Goal: Information Seeking & Learning: Compare options

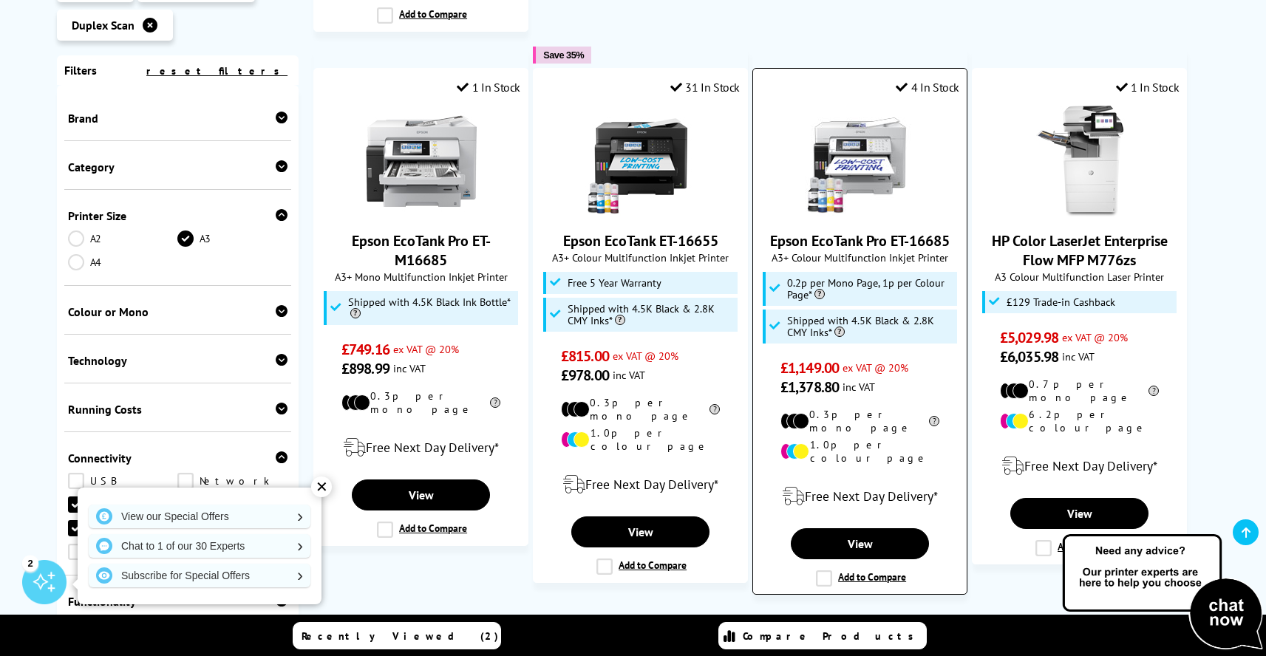
scroll to position [1518, 0]
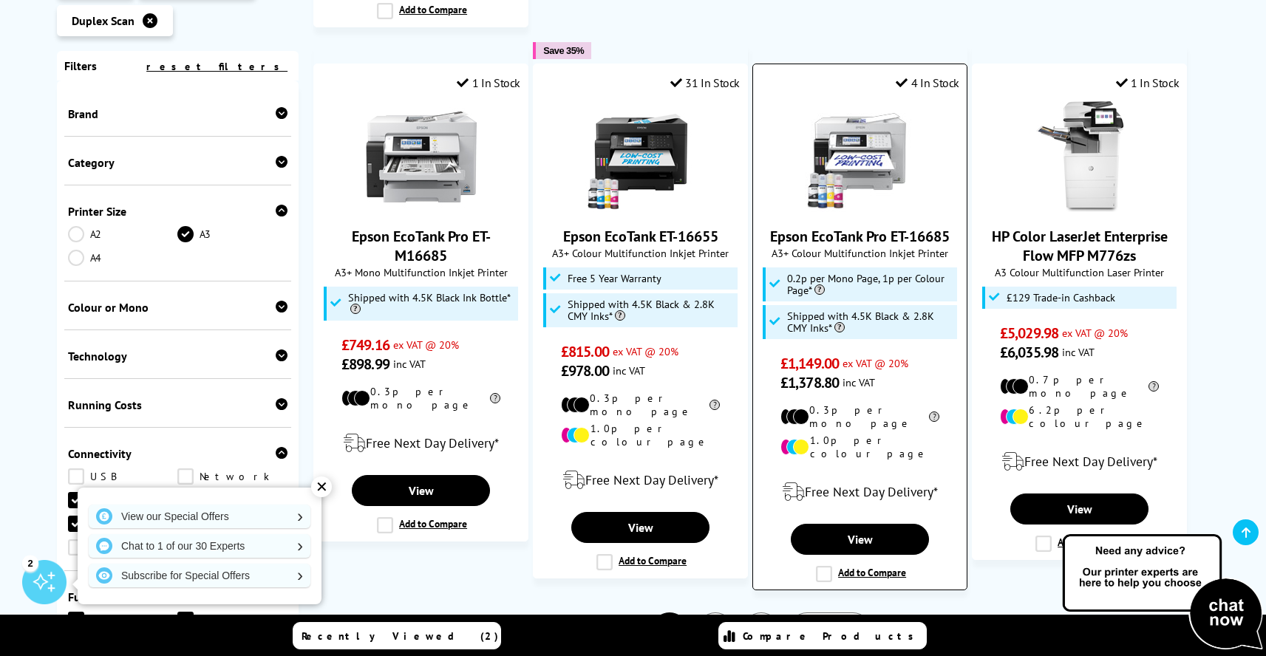
drag, startPoint x: 823, startPoint y: 412, endPoint x: 832, endPoint y: 412, distance: 9.6
click at [832, 471] on div "Free Next Day Delivery*" at bounding box center [859, 491] width 199 height 41
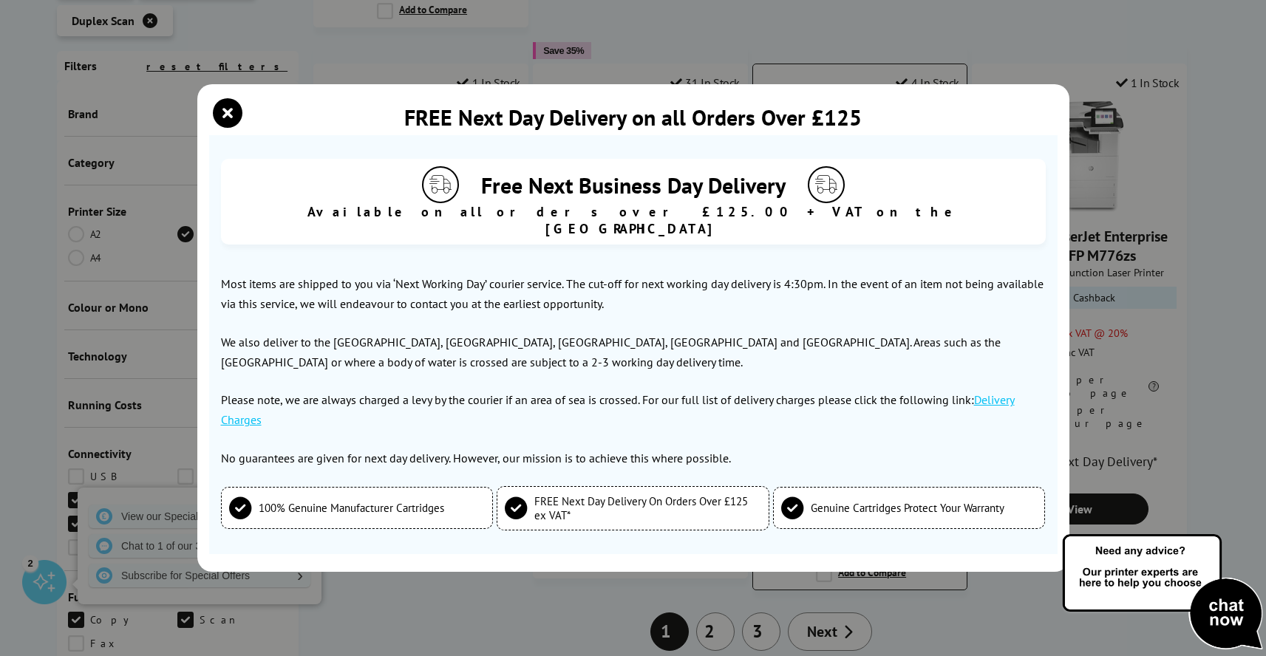
scroll to position [1533, 0]
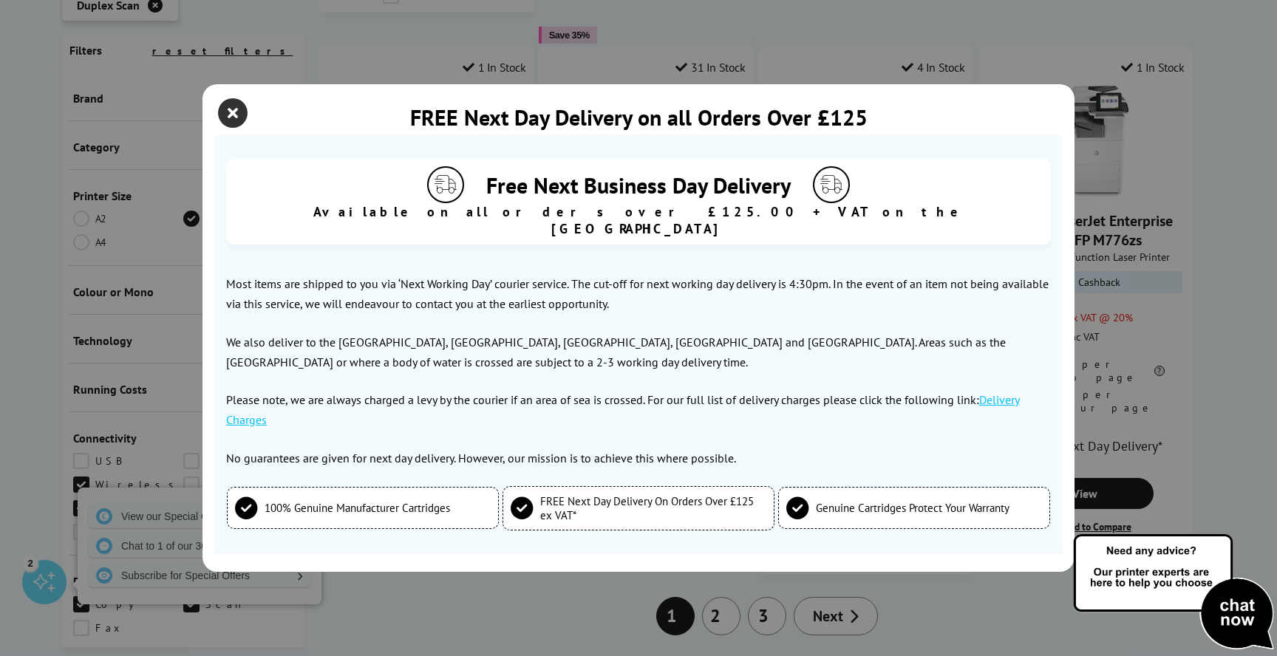
click at [237, 128] on icon "close modal" at bounding box center [233, 113] width 30 height 30
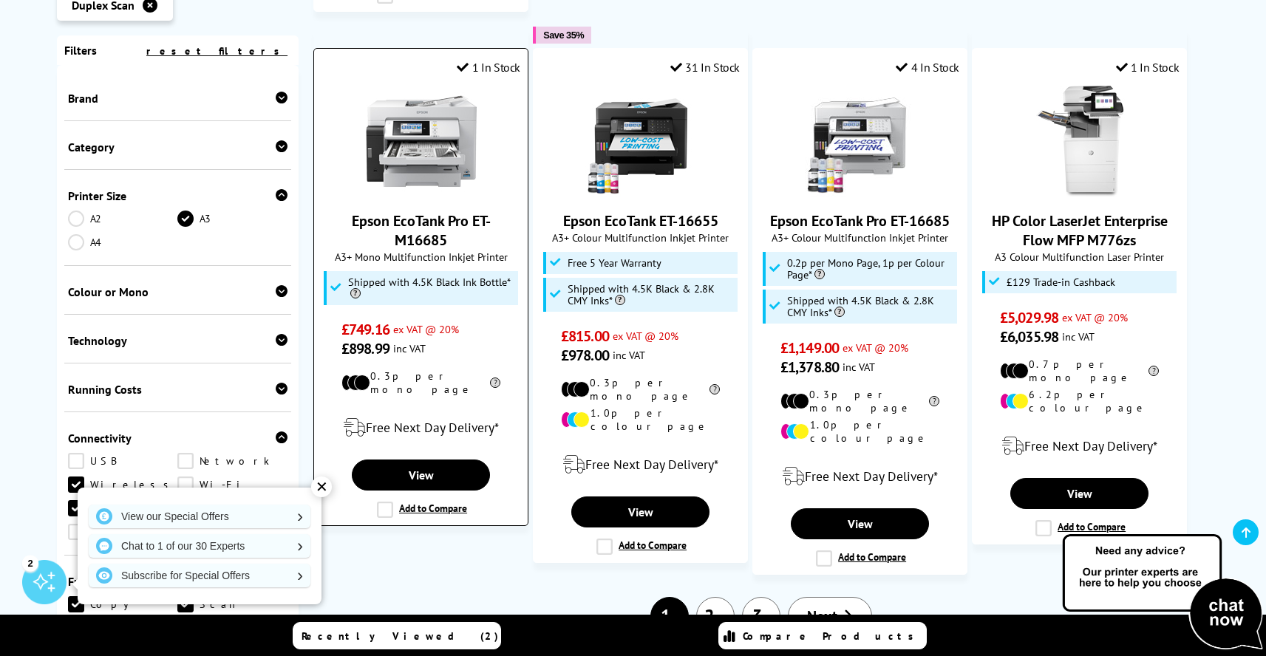
click at [384, 502] on label "Add to Compare" at bounding box center [422, 510] width 90 height 16
click at [0, 0] on input "Add to Compare" at bounding box center [0, 0] width 0 height 0
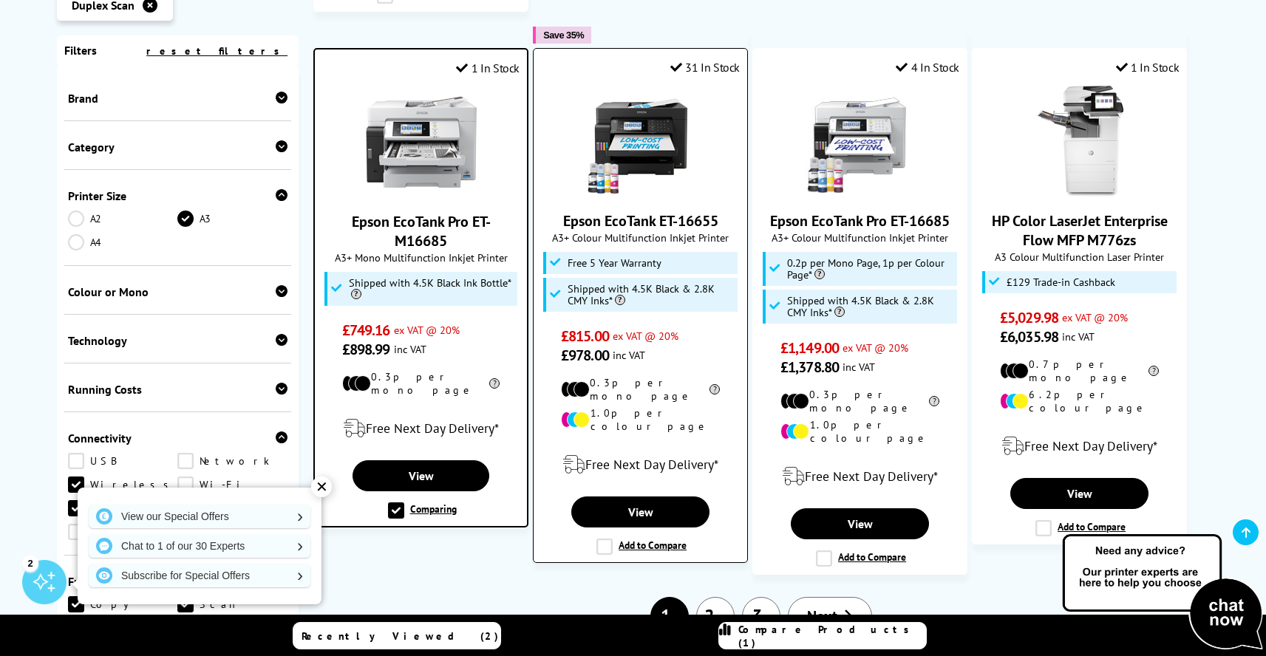
click at [604, 539] on label "Add to Compare" at bounding box center [641, 547] width 90 height 16
click at [0, 0] on input "Add to Compare" at bounding box center [0, 0] width 0 height 0
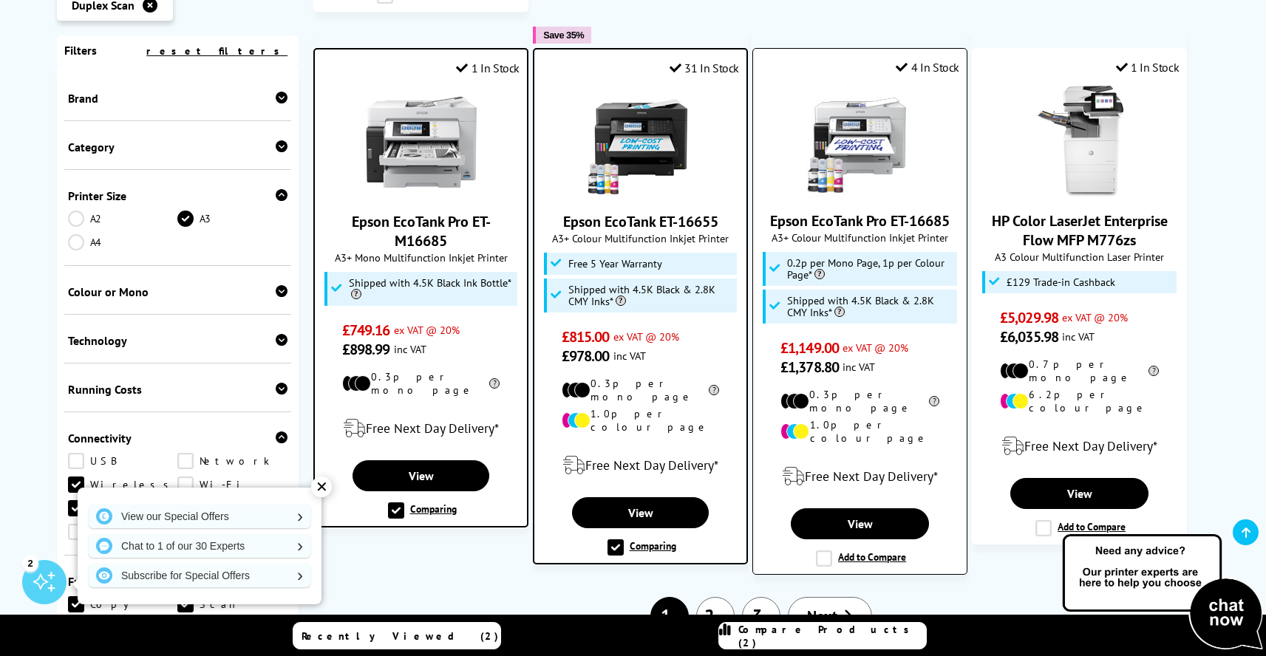
click at [823, 551] on label "Add to Compare" at bounding box center [861, 559] width 90 height 16
click at [0, 0] on input "Add to Compare" at bounding box center [0, 0] width 0 height 0
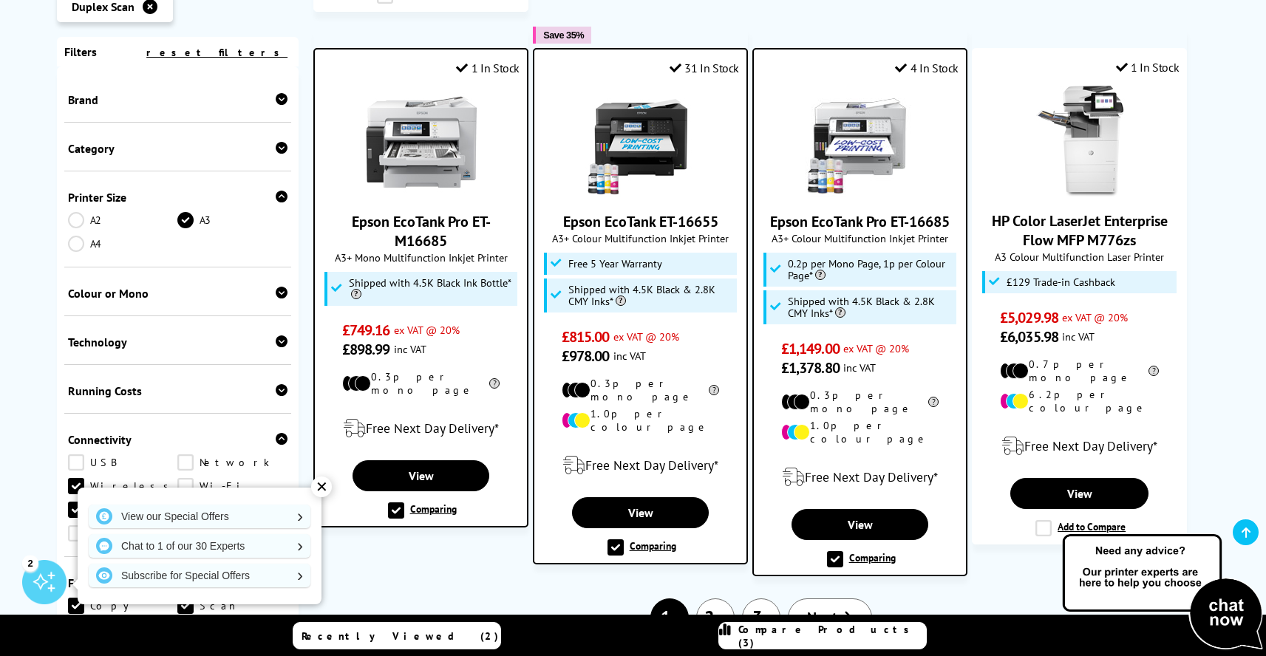
click at [826, 599] on link "Next" at bounding box center [830, 618] width 84 height 38
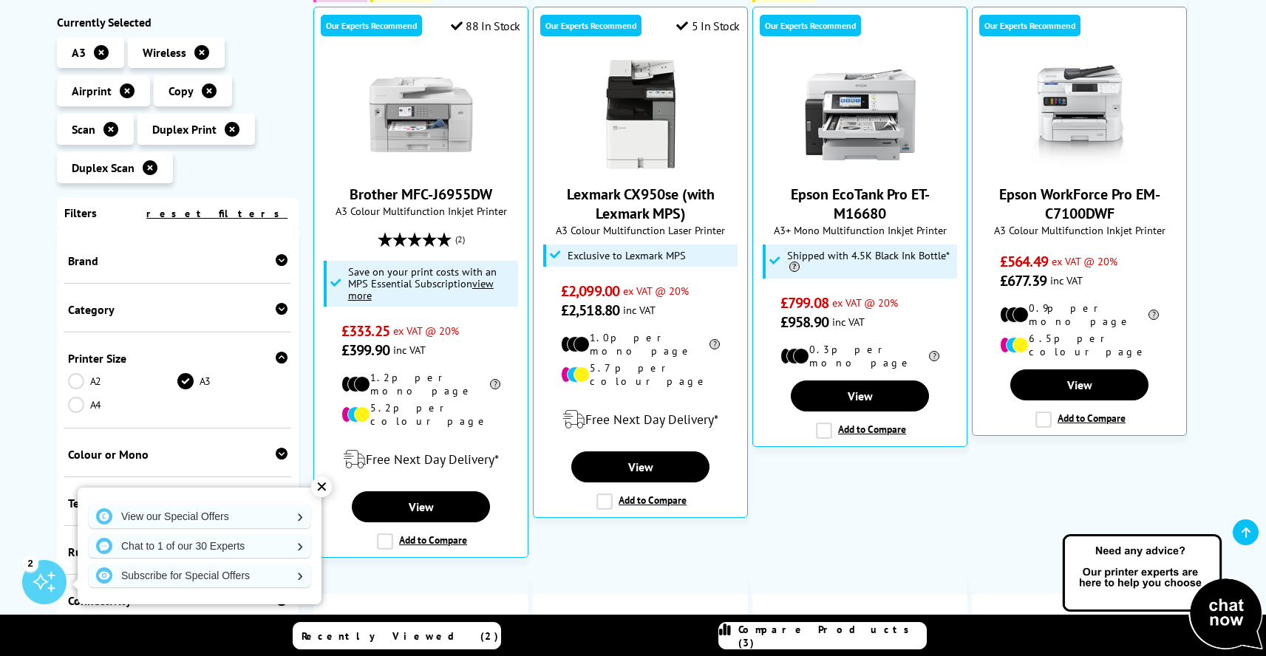
scroll to position [301, 0]
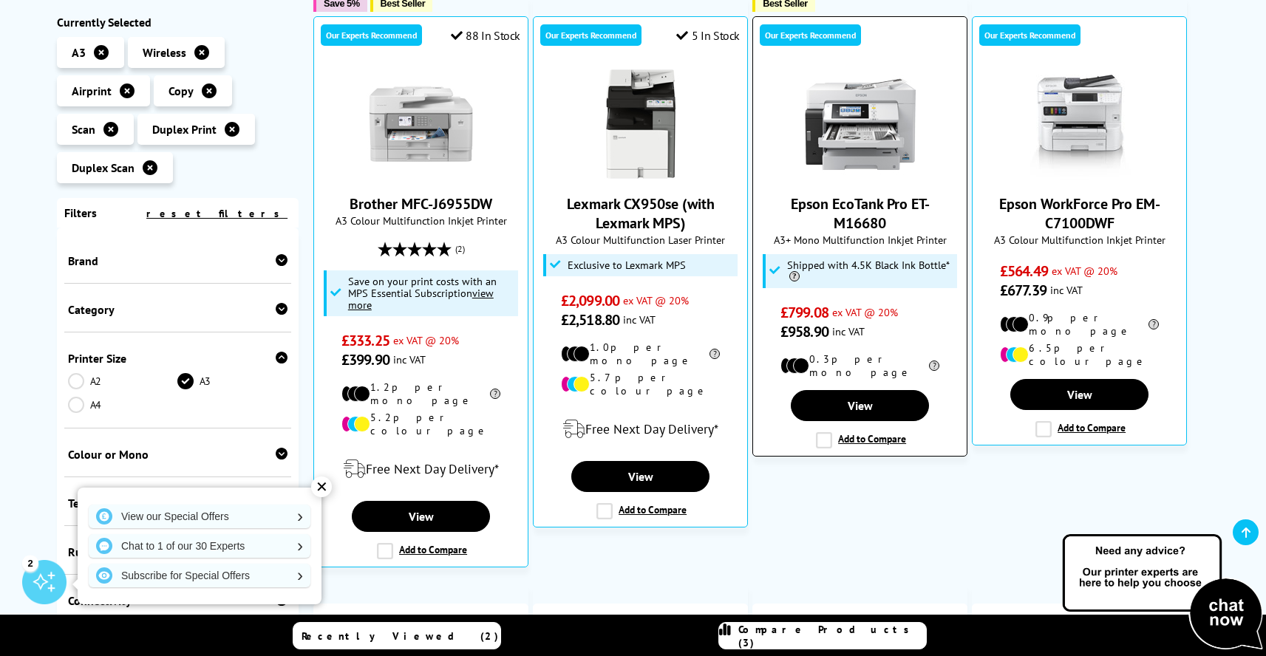
click at [825, 432] on label "Add to Compare" at bounding box center [861, 440] width 90 height 16
click at [0, 0] on input "Add to Compare" at bounding box center [0, 0] width 0 height 0
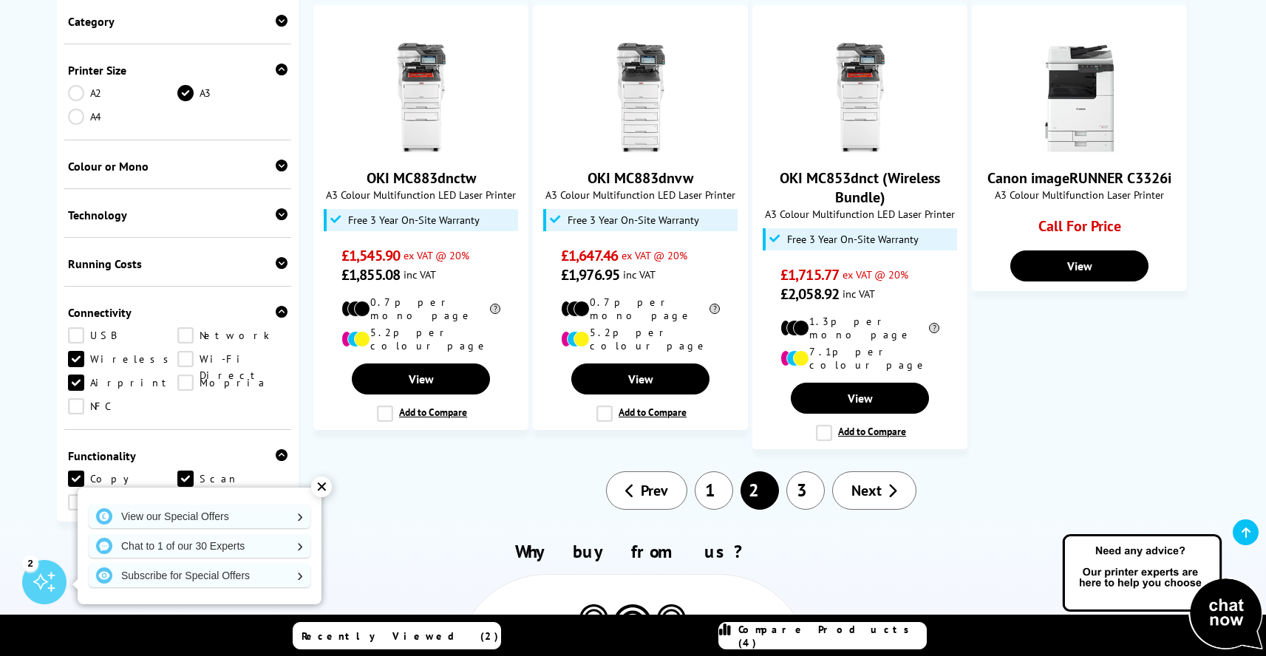
scroll to position [1397, 0]
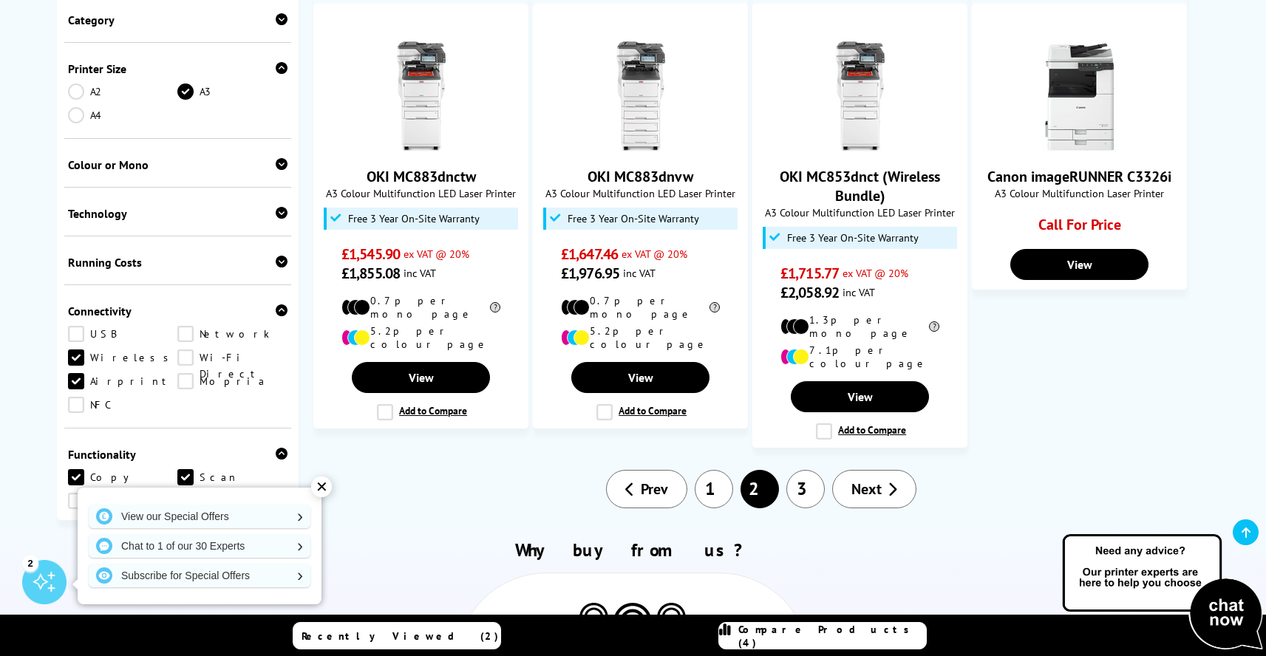
click at [808, 470] on link "3" at bounding box center [805, 489] width 38 height 38
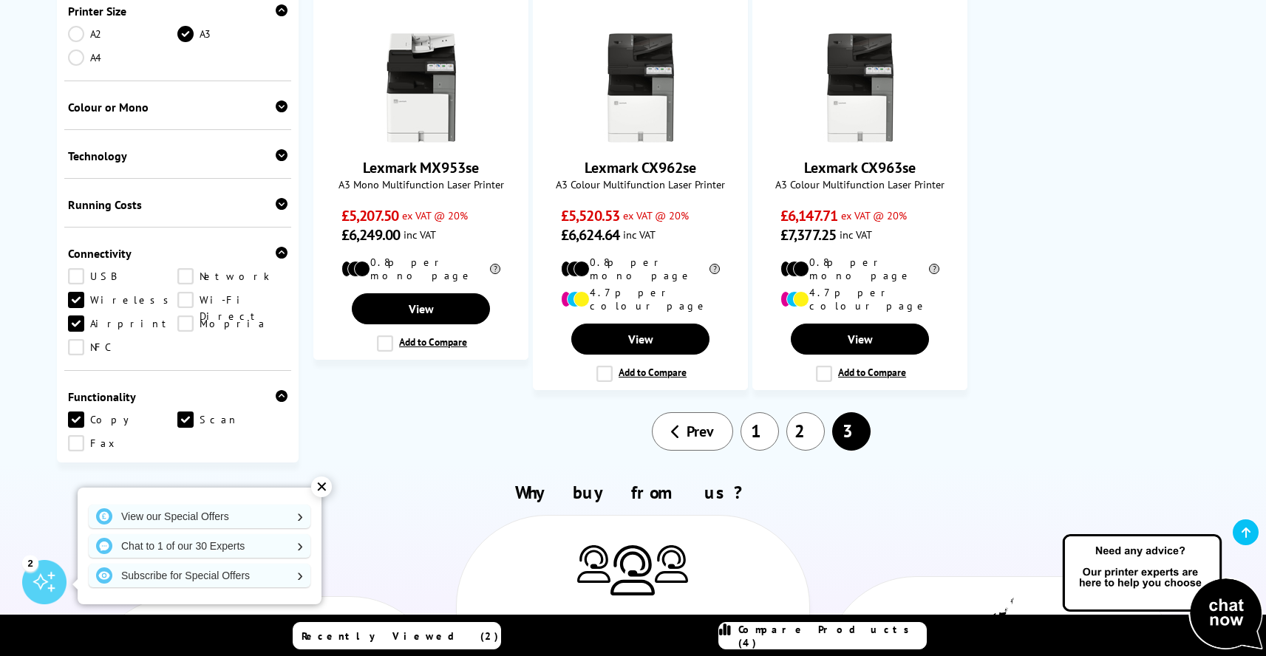
scroll to position [822, 0]
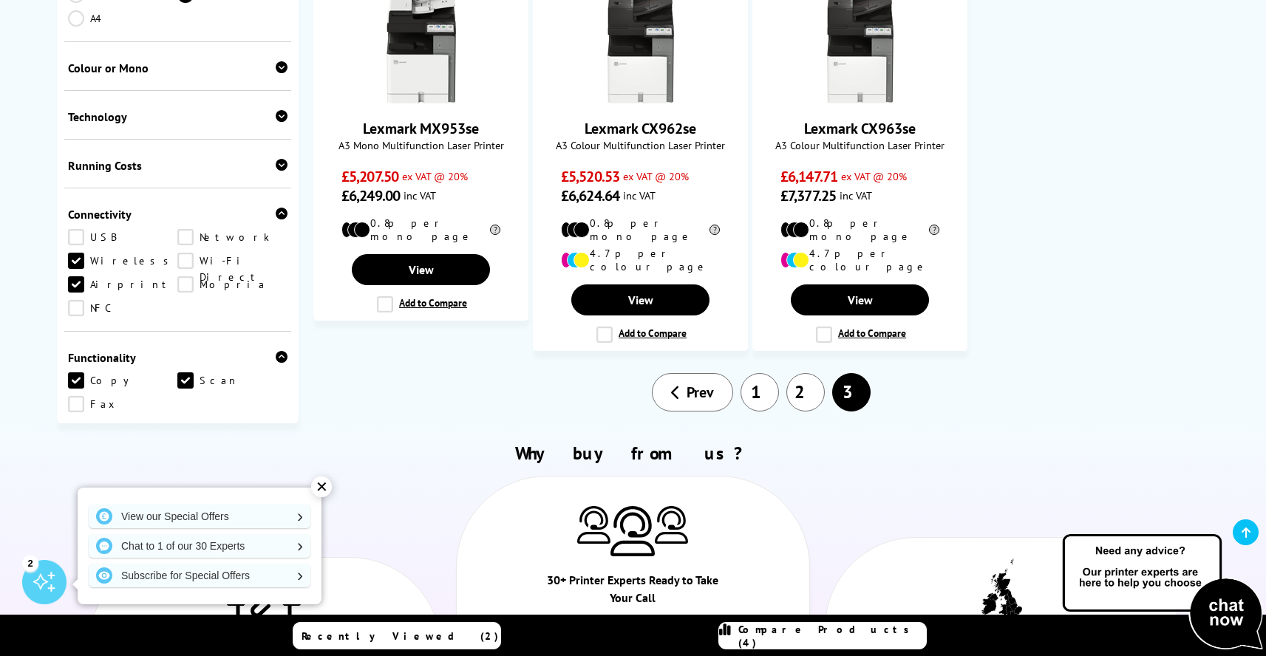
click at [752, 373] on link "1" at bounding box center [759, 392] width 38 height 38
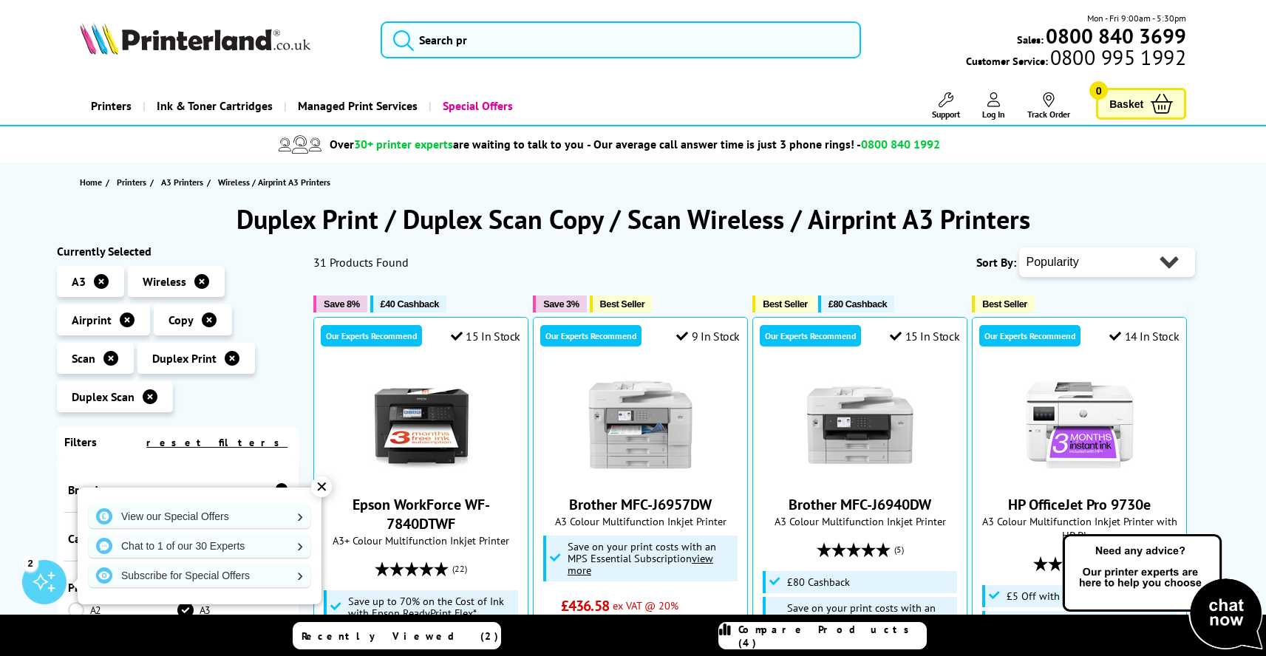
drag, startPoint x: 631, startPoint y: 220, endPoint x: 1023, endPoint y: 227, distance: 391.7
click at [1023, 227] on h1 "Duplex Print / Duplex Scan Copy / Scan Wireless / Airprint A3 Printers" at bounding box center [633, 219] width 1153 height 35
click at [1022, 225] on h1 "Duplex Print / Duplex Scan Copy / Scan Wireless / Airprint A3 Printers" at bounding box center [633, 219] width 1153 height 35
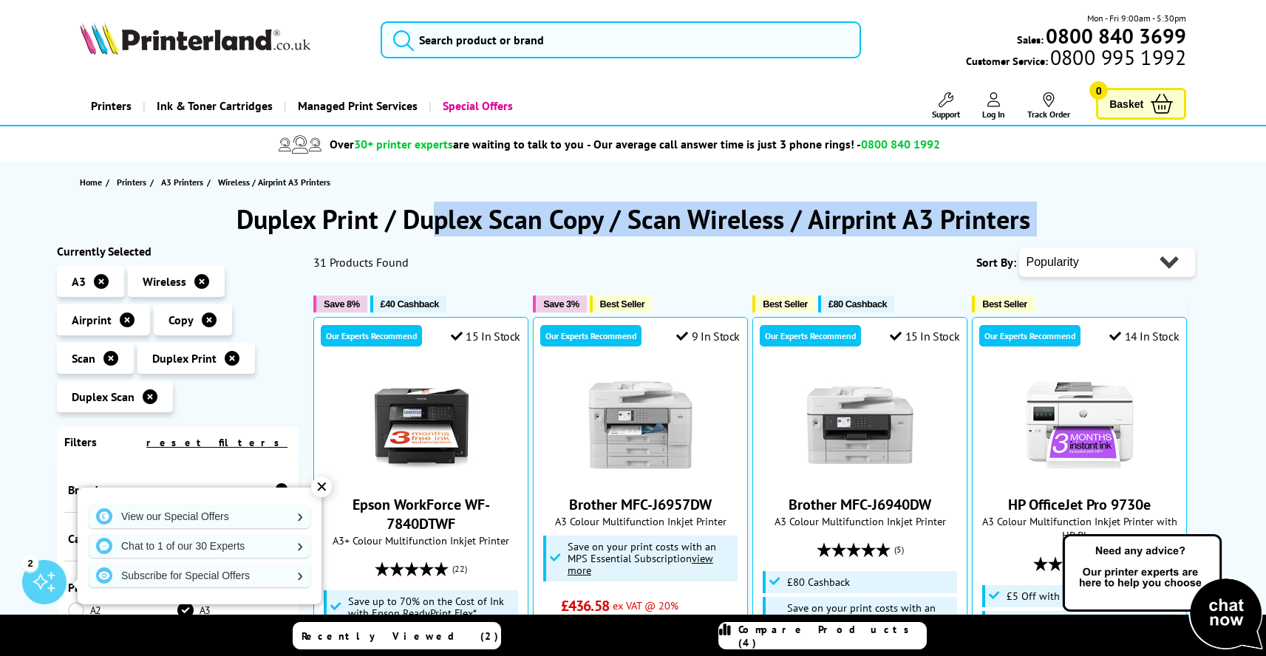
drag, startPoint x: 1026, startPoint y: 218, endPoint x: 236, endPoint y: 221, distance: 790.7
click at [236, 221] on h1 "Duplex Print / Duplex Scan Copy / Scan Wireless / Airprint A3 Printers" at bounding box center [633, 219] width 1153 height 35
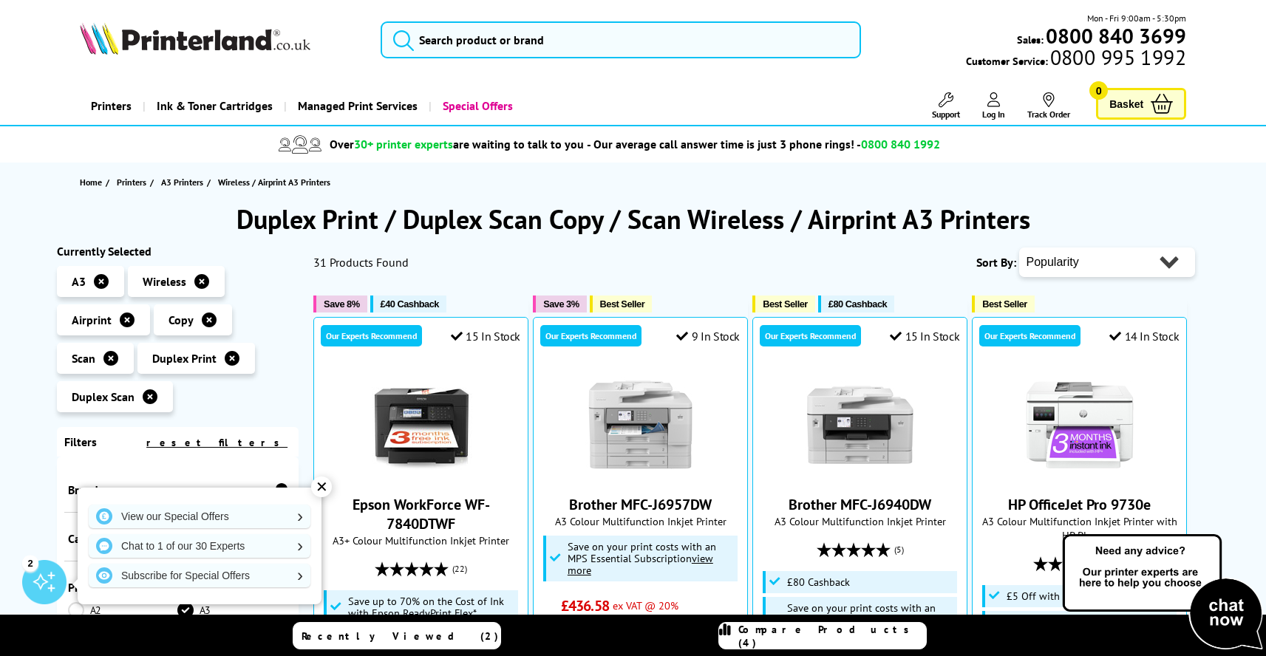
drag, startPoint x: 237, startPoint y: 220, endPoint x: 941, endPoint y: 194, distance: 704.0
drag, startPoint x: 1029, startPoint y: 219, endPoint x: 223, endPoint y: 211, distance: 805.6
click at [223, 211] on h1 "Duplex Print / Duplex Scan Copy / Scan Wireless / Airprint A3 Printers" at bounding box center [633, 219] width 1153 height 35
click at [487, 217] on h1 "Duplex Print / Duplex Scan Copy / Scan Wireless / Airprint A3 Printers" at bounding box center [633, 219] width 1153 height 35
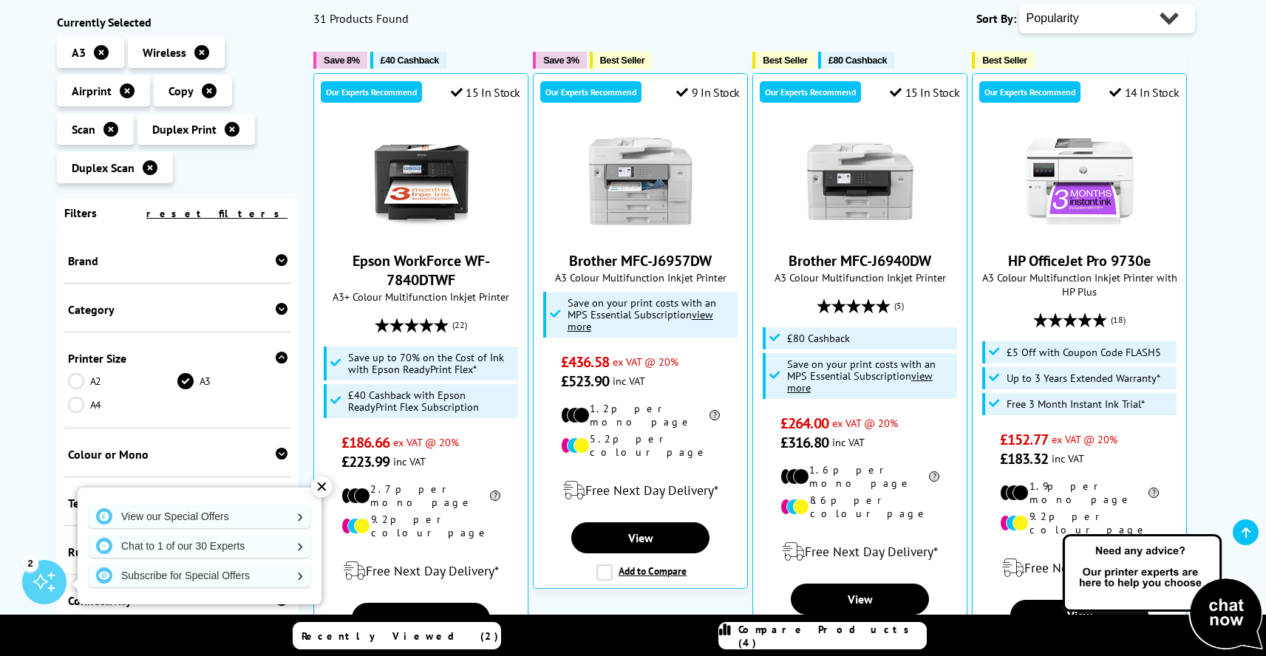
scroll to position [251, 0]
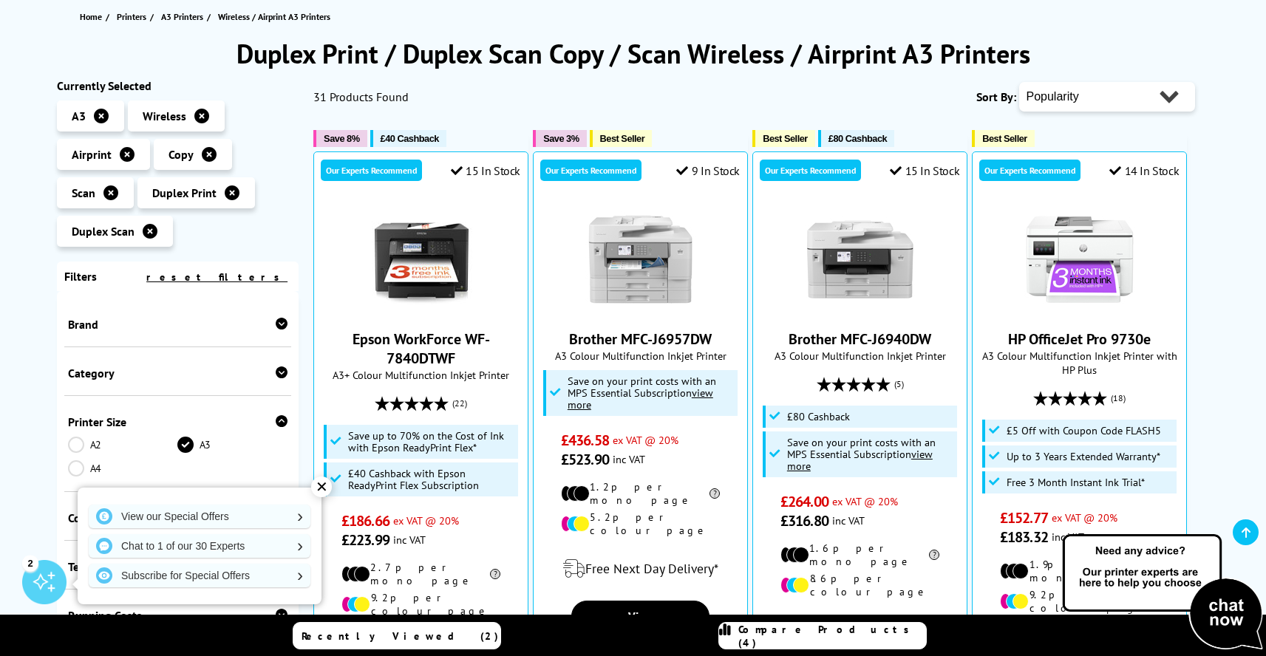
scroll to position [157, 0]
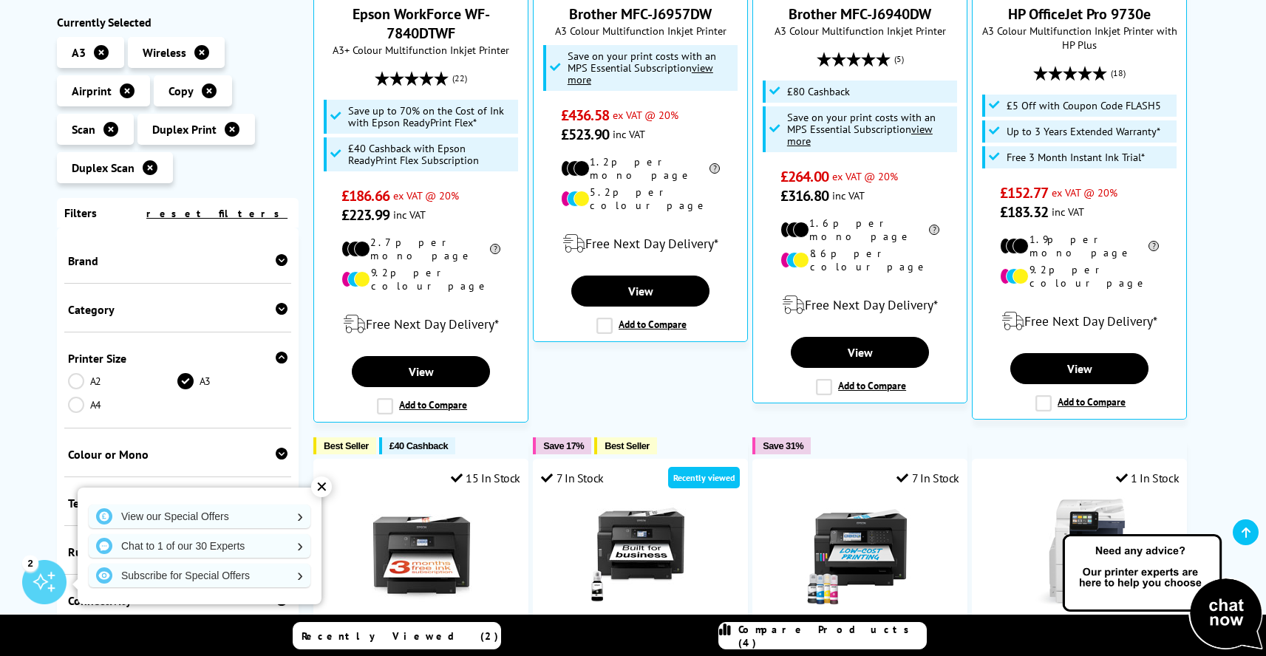
scroll to position [496, 0]
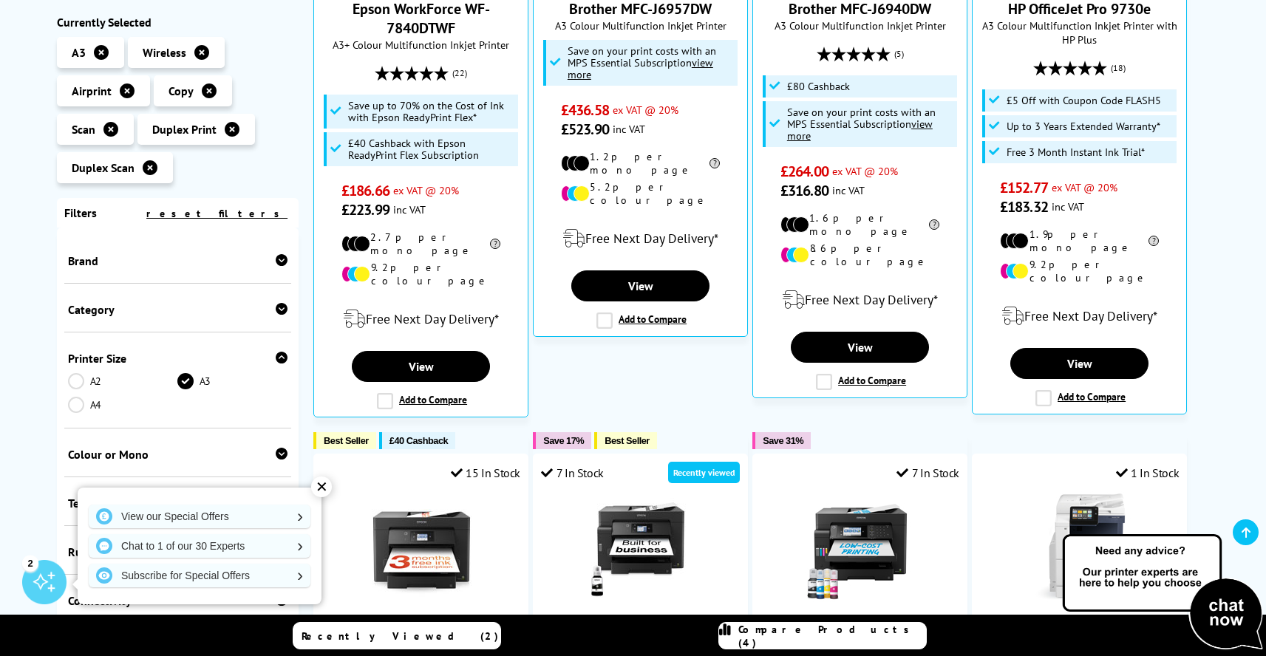
click at [81, 381] on link "A2" at bounding box center [123, 381] width 110 height 16
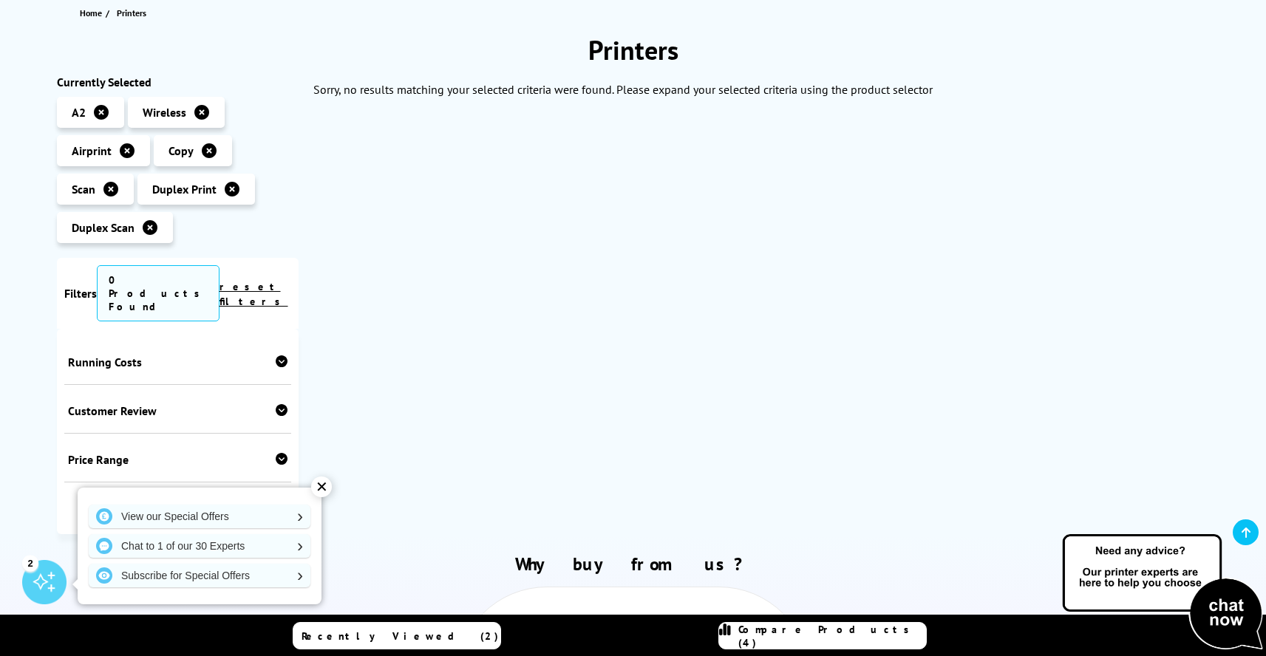
scroll to position [165, 0]
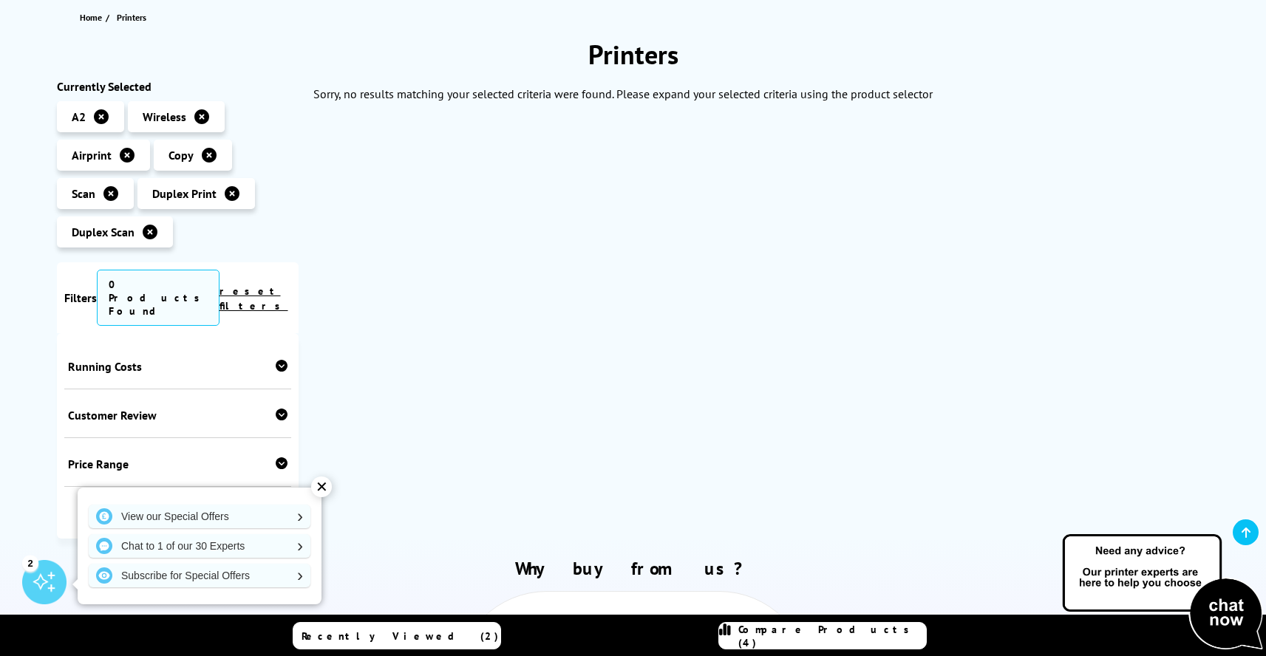
click at [101, 115] on icon at bounding box center [101, 116] width 15 height 15
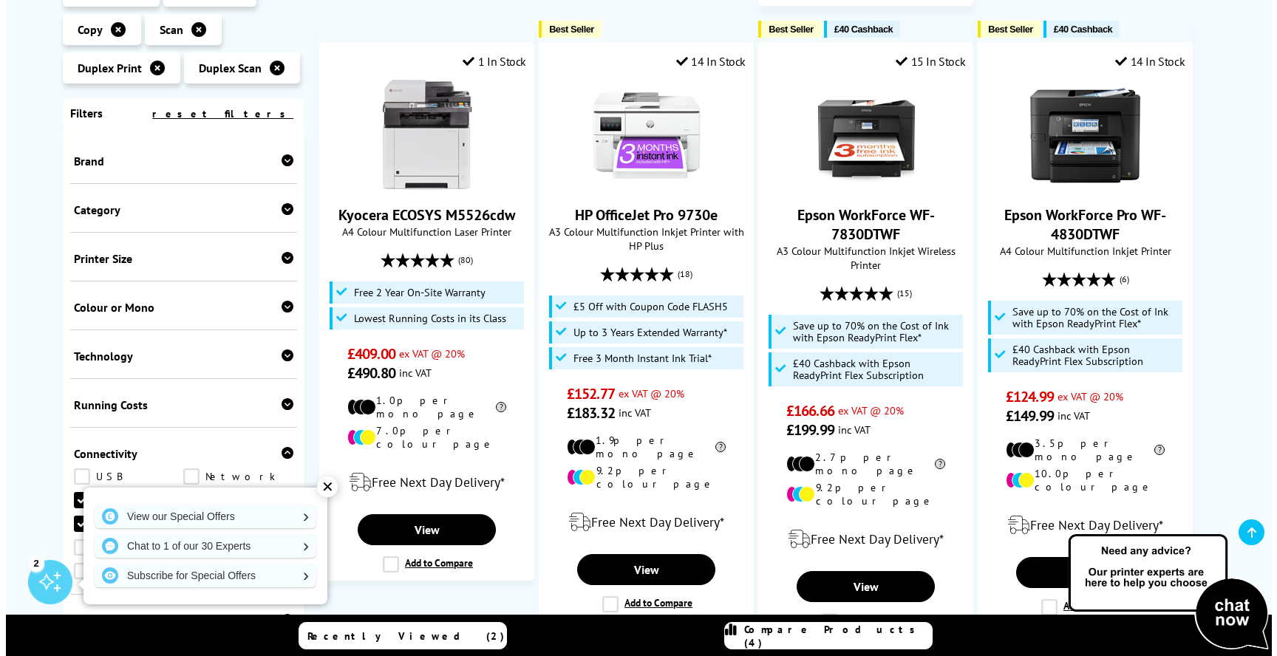
scroll to position [1499, 0]
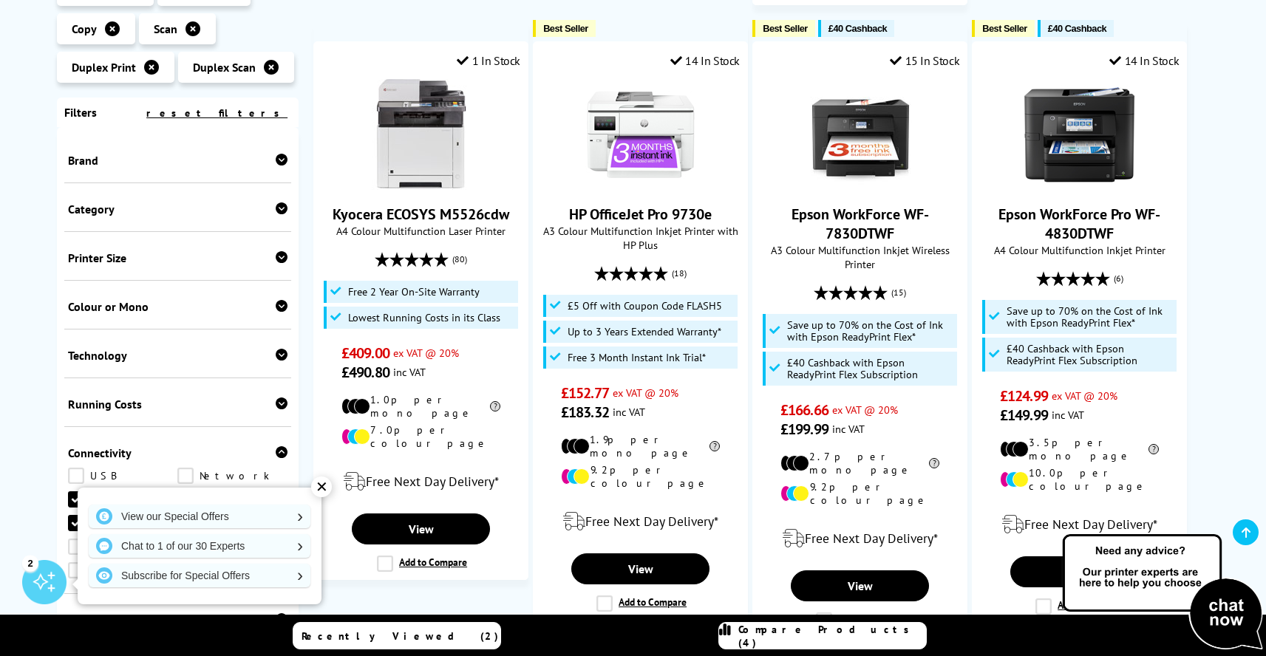
click at [860, 639] on span "Compare Products (4)" at bounding box center [832, 636] width 188 height 27
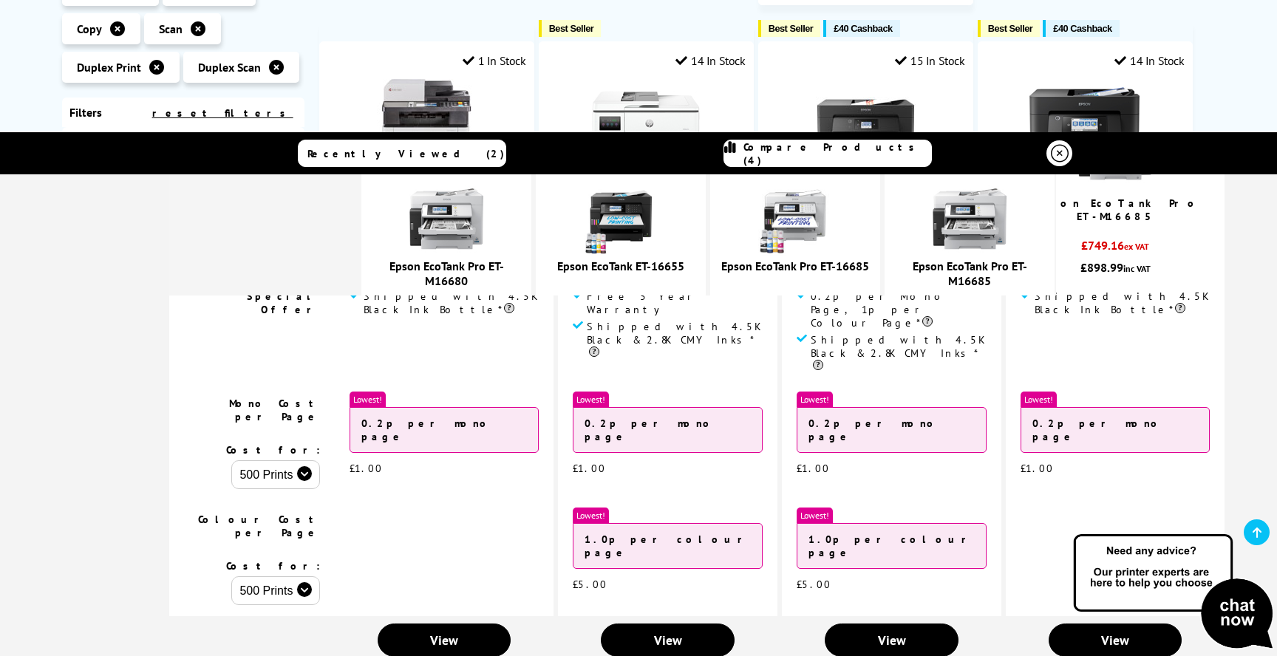
scroll to position [163, 0]
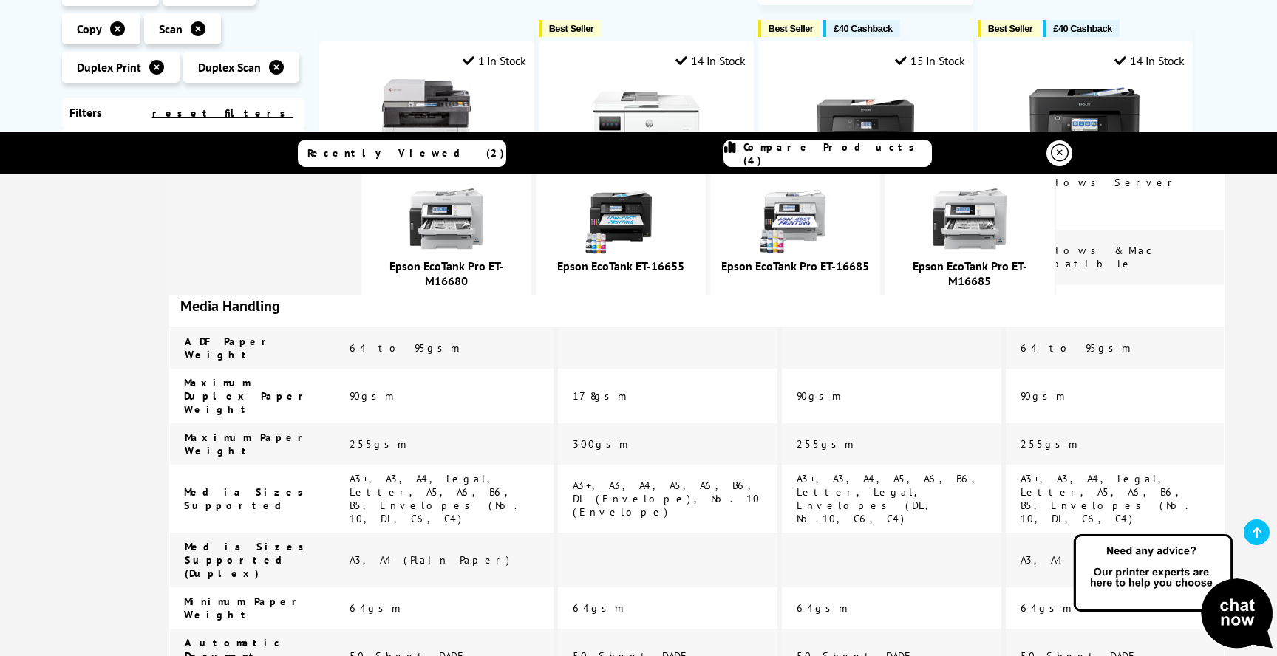
scroll to position [2485, 0]
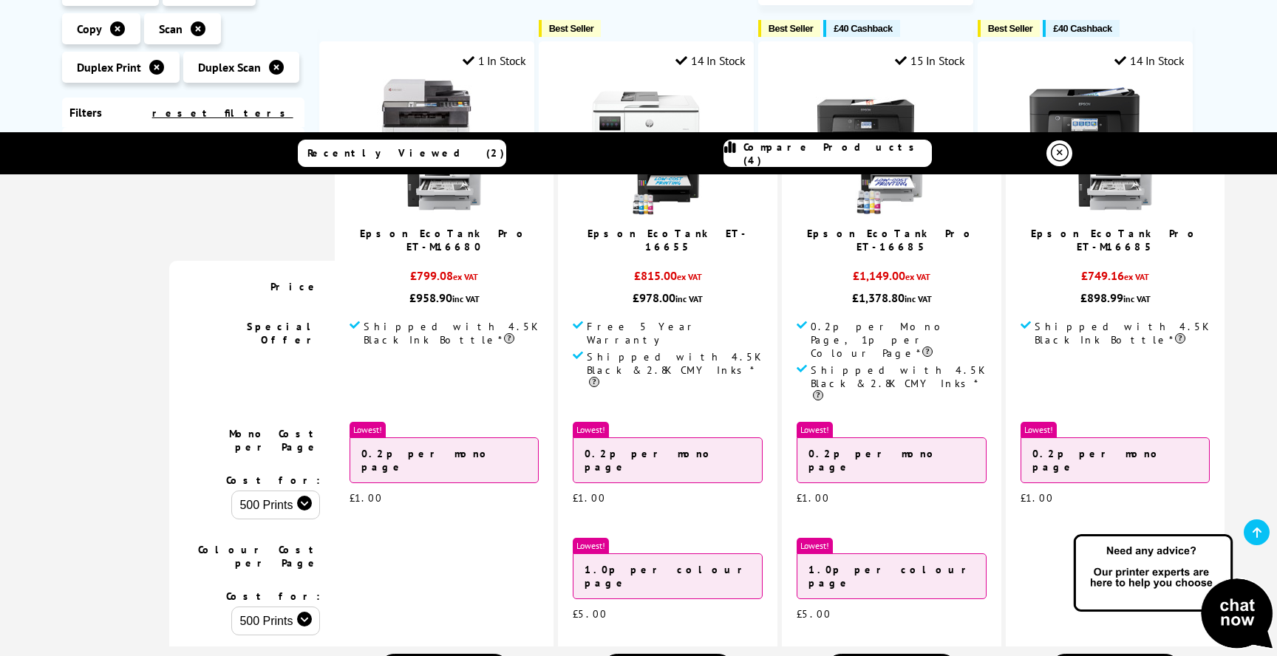
scroll to position [0, 0]
